Goal: Find specific page/section: Find specific page/section

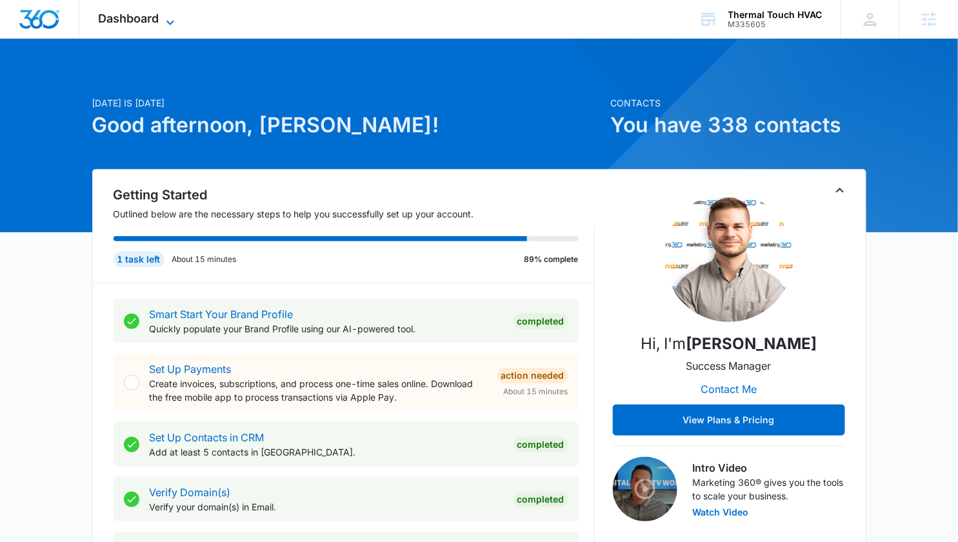
click at [166, 18] on icon at bounding box center [170, 22] width 15 height 15
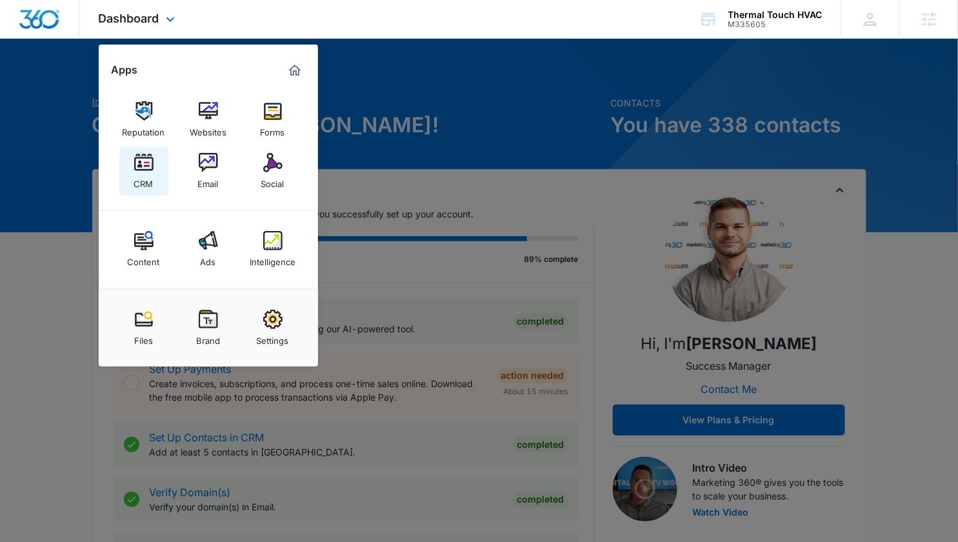
click at [150, 168] on img at bounding box center [143, 162] width 19 height 19
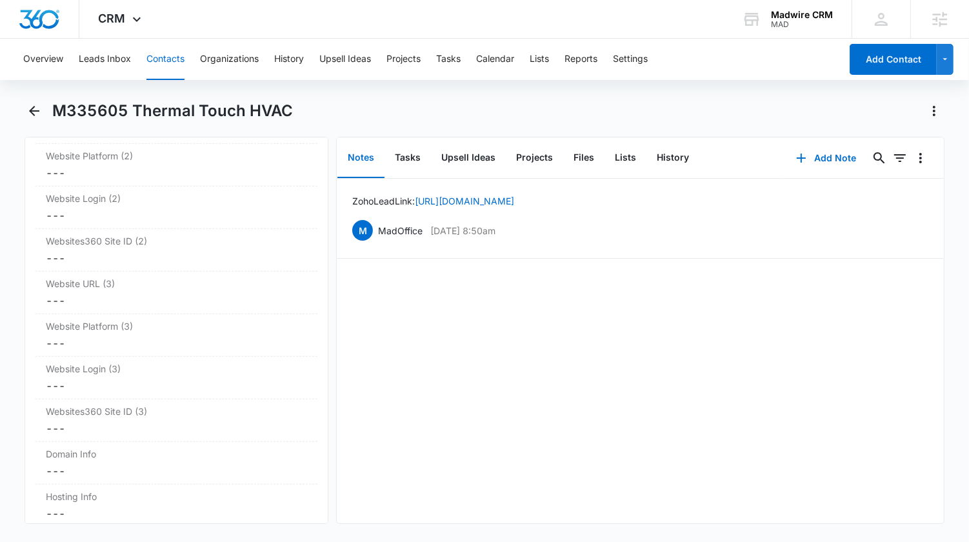
scroll to position [5263, 0]
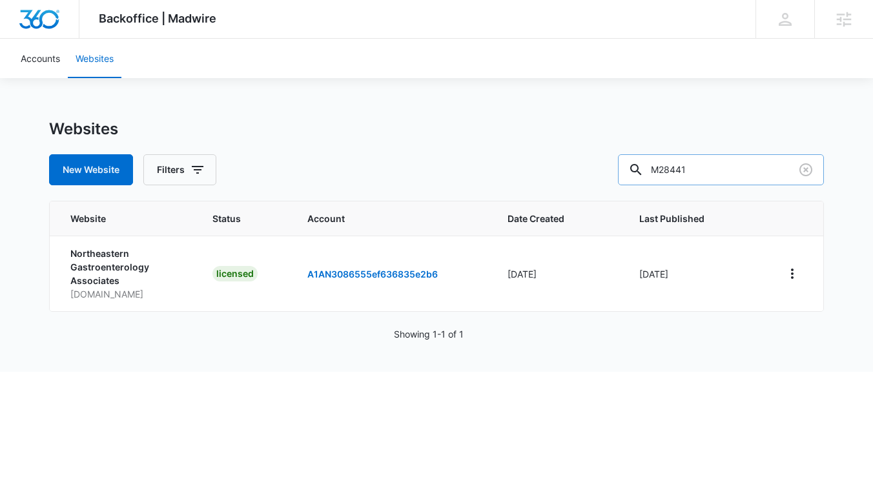
drag, startPoint x: 733, startPoint y: 170, endPoint x: 729, endPoint y: 164, distance: 7.2
click at [733, 169] on input "M28441" at bounding box center [721, 169] width 206 height 31
paste input "33824"
type input "M33824"
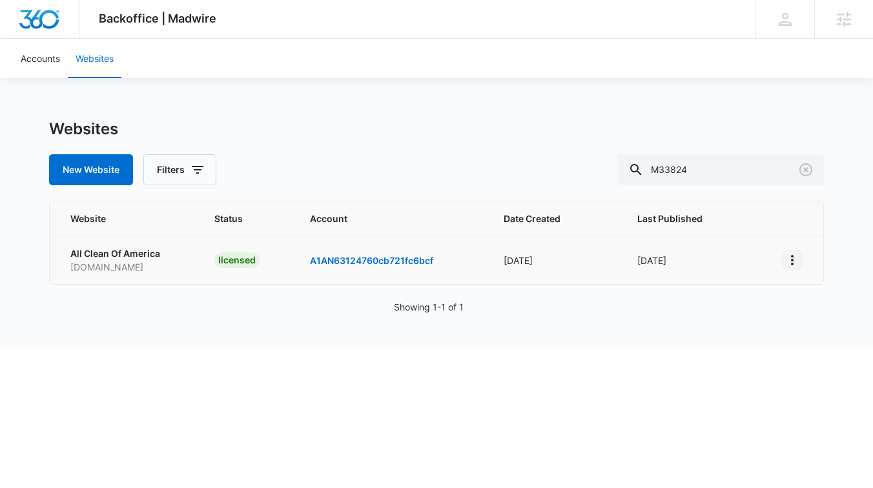
click at [796, 261] on icon "View More" at bounding box center [791, 259] width 15 height 15
click at [720, 318] on link "Edit Website" at bounding box center [720, 315] width 52 height 11
click at [782, 259] on button "View More" at bounding box center [792, 260] width 21 height 21
click at [727, 335] on link "Visit Website" at bounding box center [721, 334] width 54 height 11
